Goal: Task Accomplishment & Management: Manage account settings

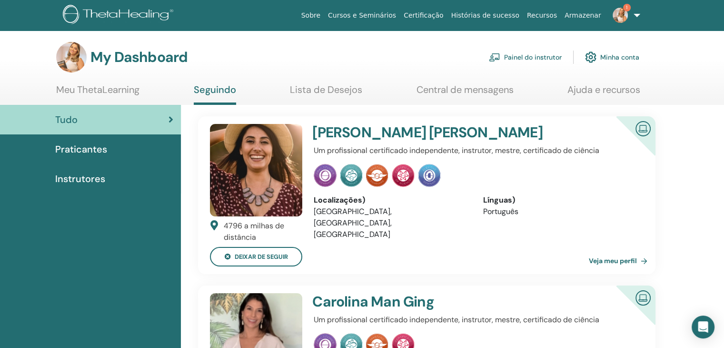
click at [531, 56] on link "Painel do instrutor" at bounding box center [525, 57] width 73 height 21
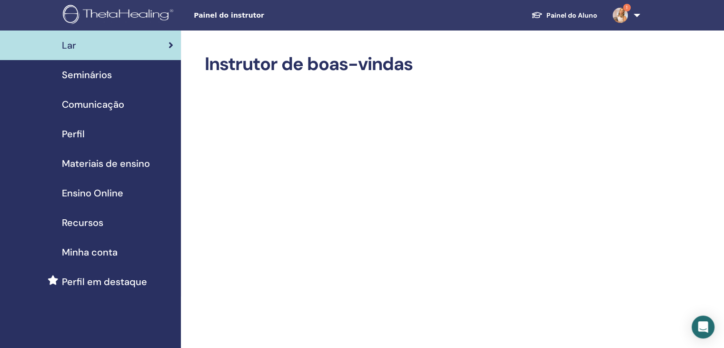
click at [99, 73] on span "Seminários" at bounding box center [87, 75] width 50 height 14
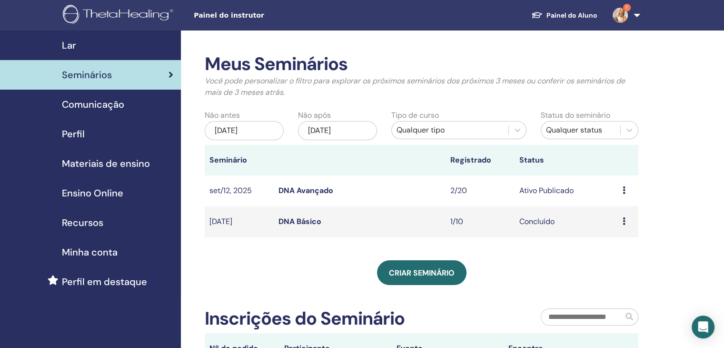
click at [620, 196] on td "Visualizar Editar Participantes Cancelar" at bounding box center [628, 190] width 20 height 31
click at [628, 191] on div "Visualizar Editar Participantes Cancelar" at bounding box center [628, 190] width 11 height 11
click at [620, 196] on link "Visualizar" at bounding box center [620, 198] width 34 height 10
click at [550, 187] on td "Ativo Publicado" at bounding box center [566, 190] width 103 height 31
click at [316, 188] on link "DNA Avançado" at bounding box center [306, 190] width 55 height 10
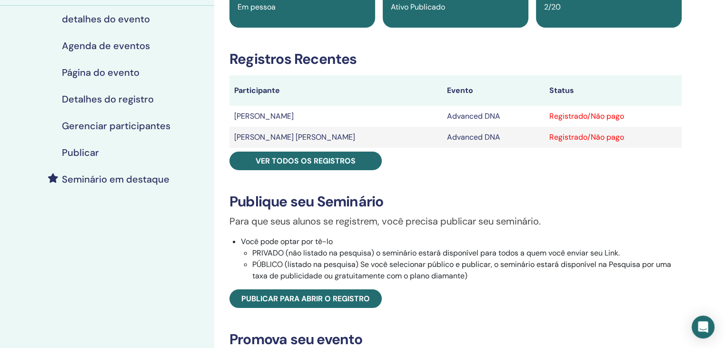
scroll to position [116, 0]
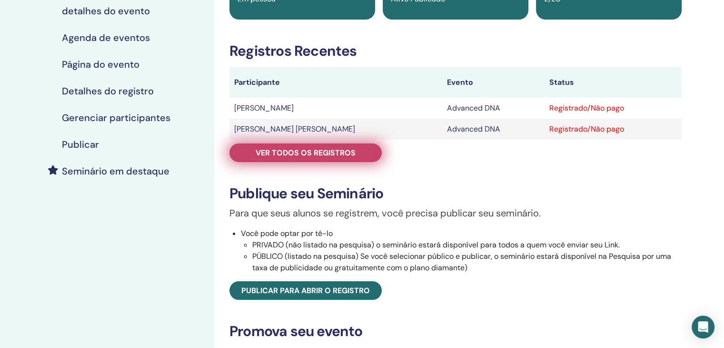
click at [343, 149] on span "Ver todos os registros" at bounding box center [306, 153] width 100 height 10
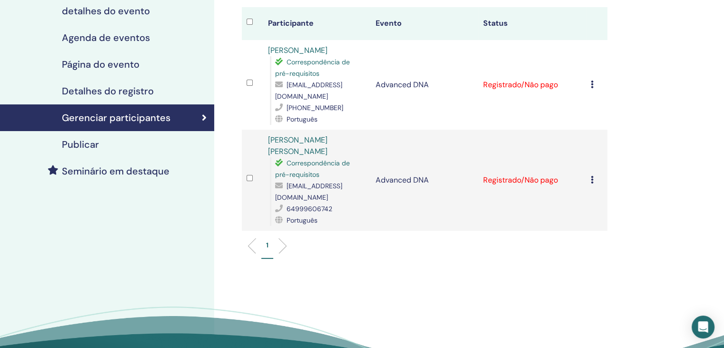
click at [591, 84] on icon at bounding box center [592, 84] width 3 height 8
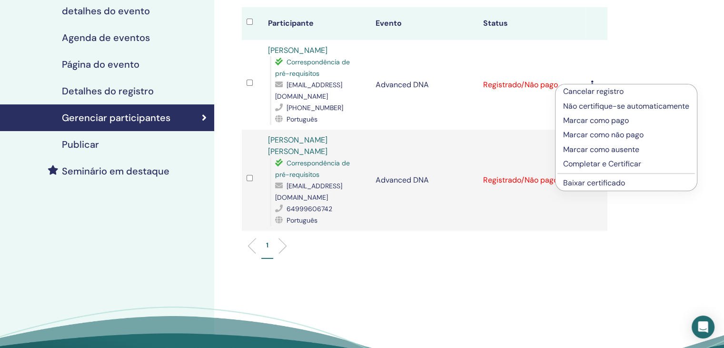
click at [591, 84] on li "Cancelar registro" at bounding box center [626, 91] width 141 height 14
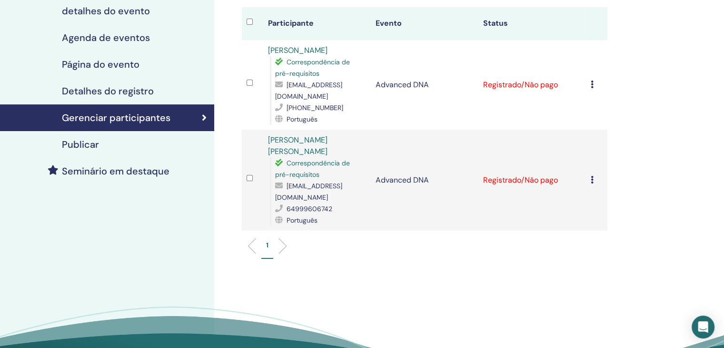
click at [591, 84] on icon at bounding box center [592, 84] width 3 height 8
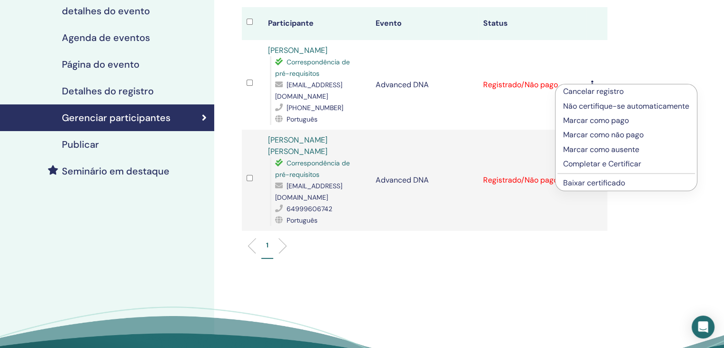
click at [596, 168] on p "Completar e Certificar" at bounding box center [626, 163] width 126 height 11
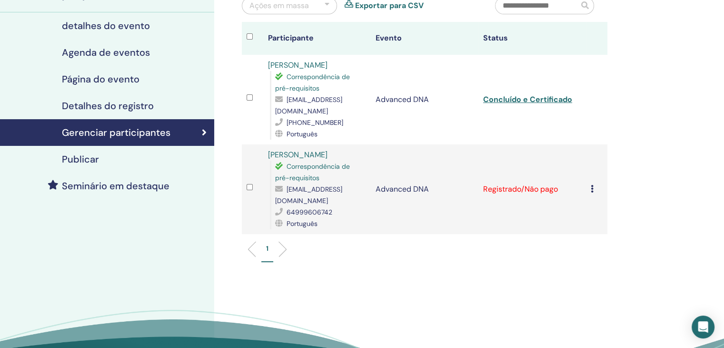
scroll to position [116, 0]
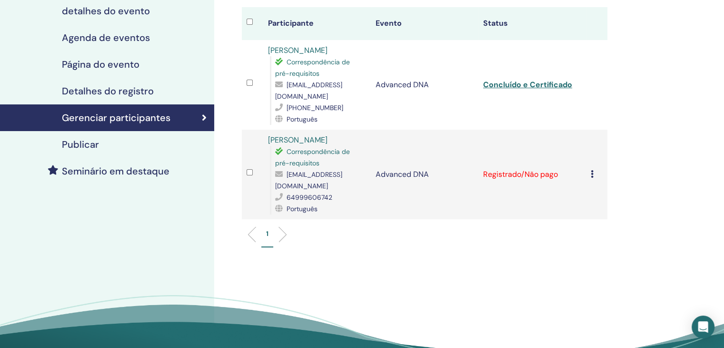
click at [590, 168] on td "Cancelar registro Não certifique-se automaticamente Marcar como pago Marcar com…" at bounding box center [596, 175] width 21 height 90
click at [591, 172] on icon at bounding box center [592, 174] width 3 height 8
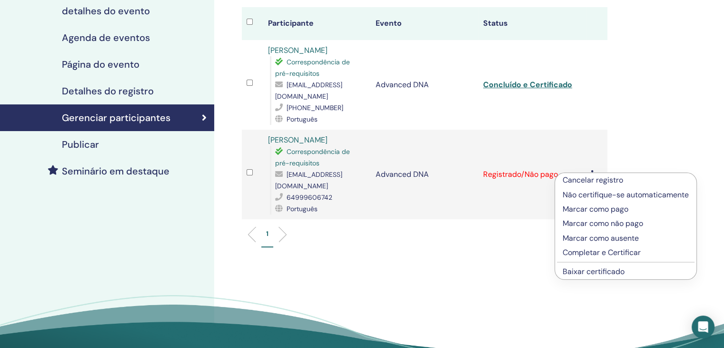
click at [603, 251] on p "Completar e Certificar" at bounding box center [626, 252] width 126 height 11
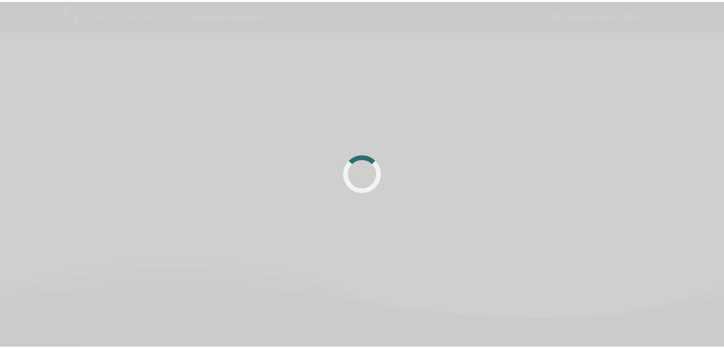
scroll to position [116, 0]
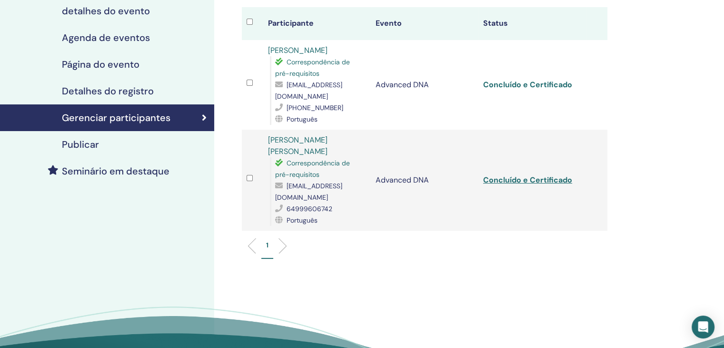
click at [533, 84] on link "Concluído e Certificado" at bounding box center [527, 85] width 89 height 10
click at [540, 175] on link "Concluído e Certificado" at bounding box center [527, 180] width 89 height 10
